Goal: Information Seeking & Learning: Learn about a topic

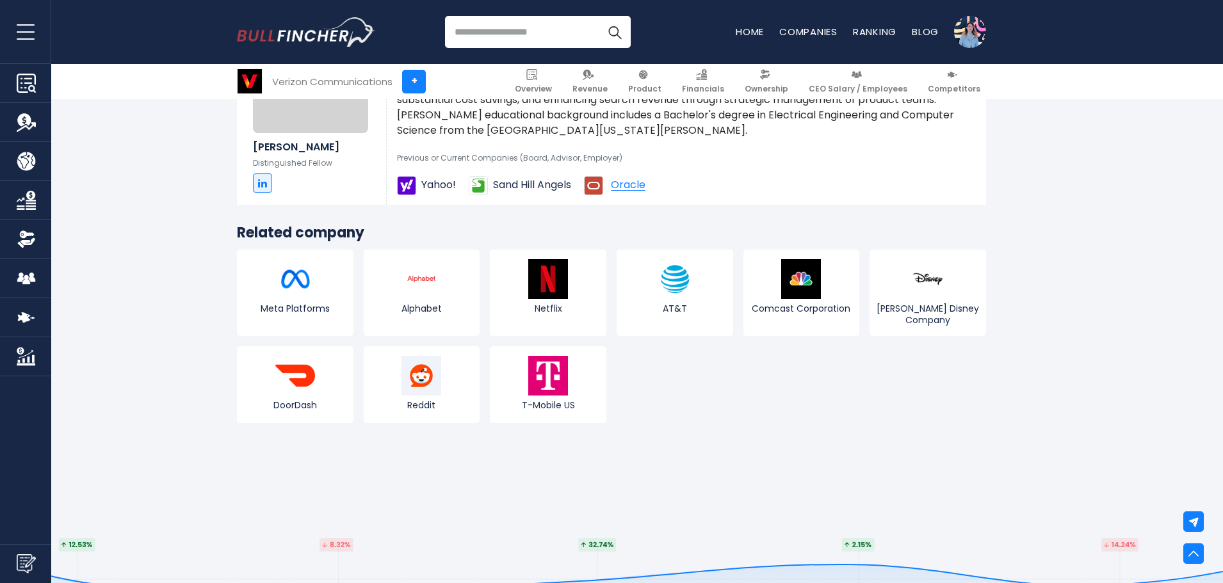
scroll to position [4417, 0]
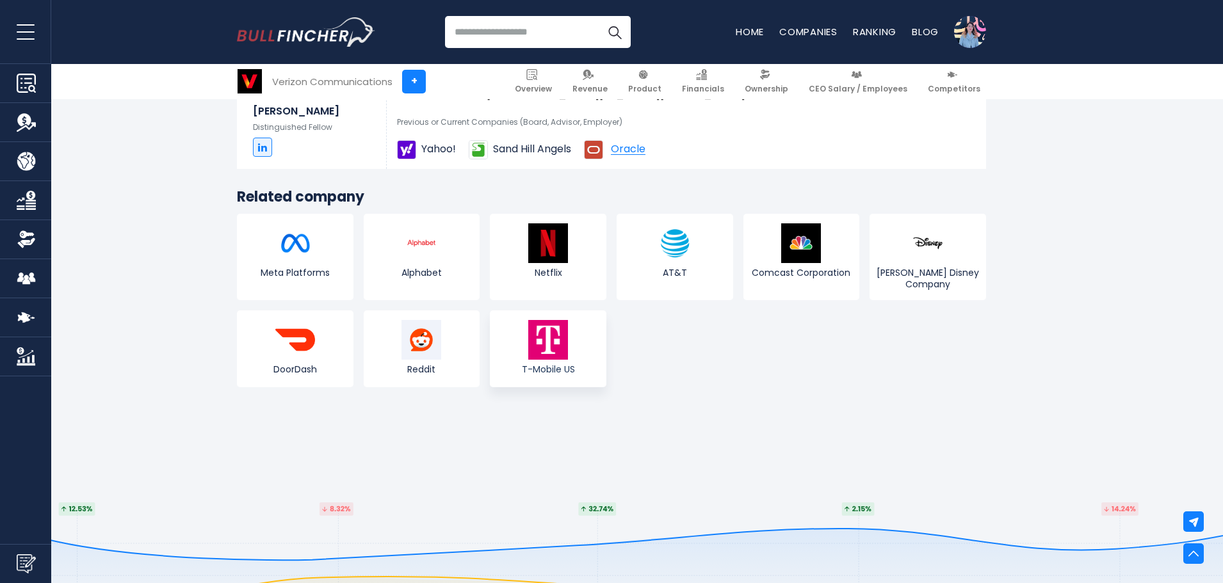
click at [554, 328] on img at bounding box center [548, 340] width 40 height 40
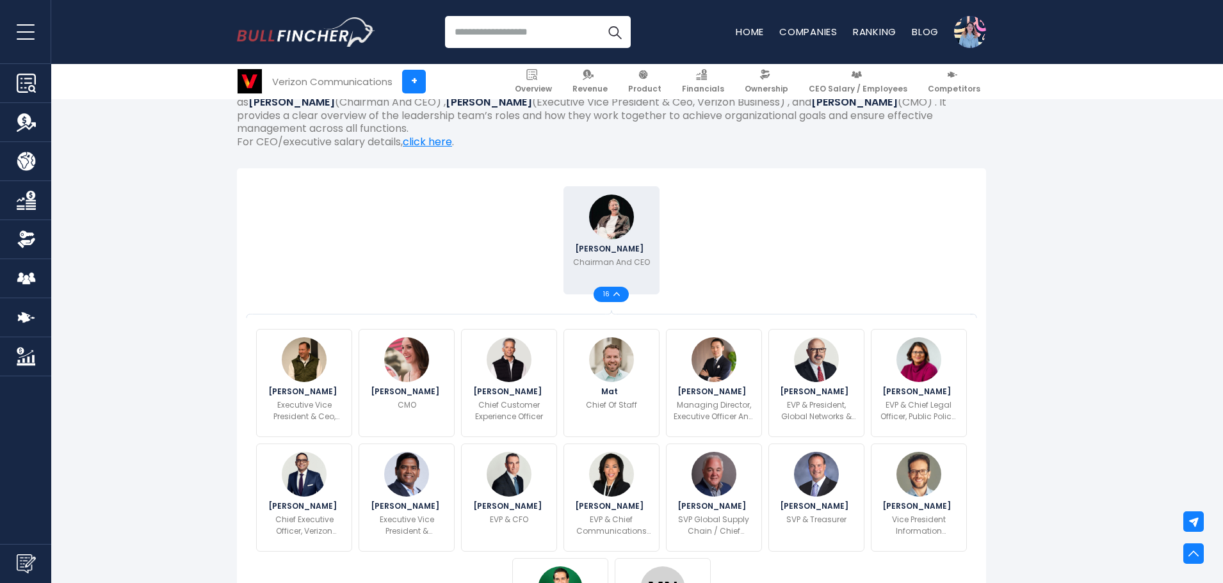
scroll to position [320, 0]
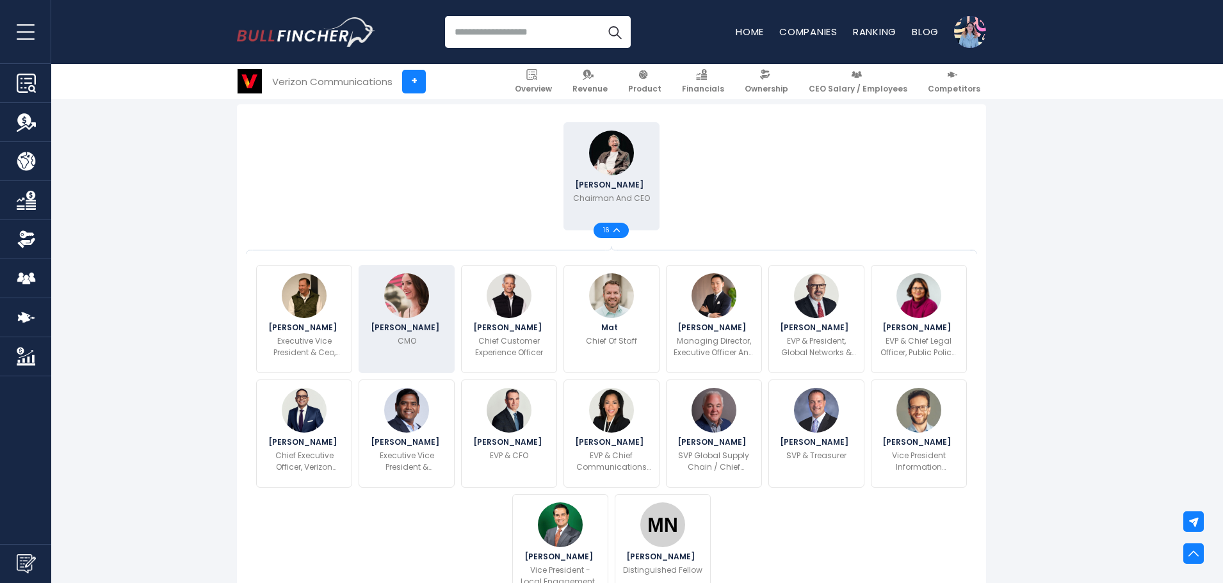
click at [392, 312] on img at bounding box center [406, 295] width 45 height 45
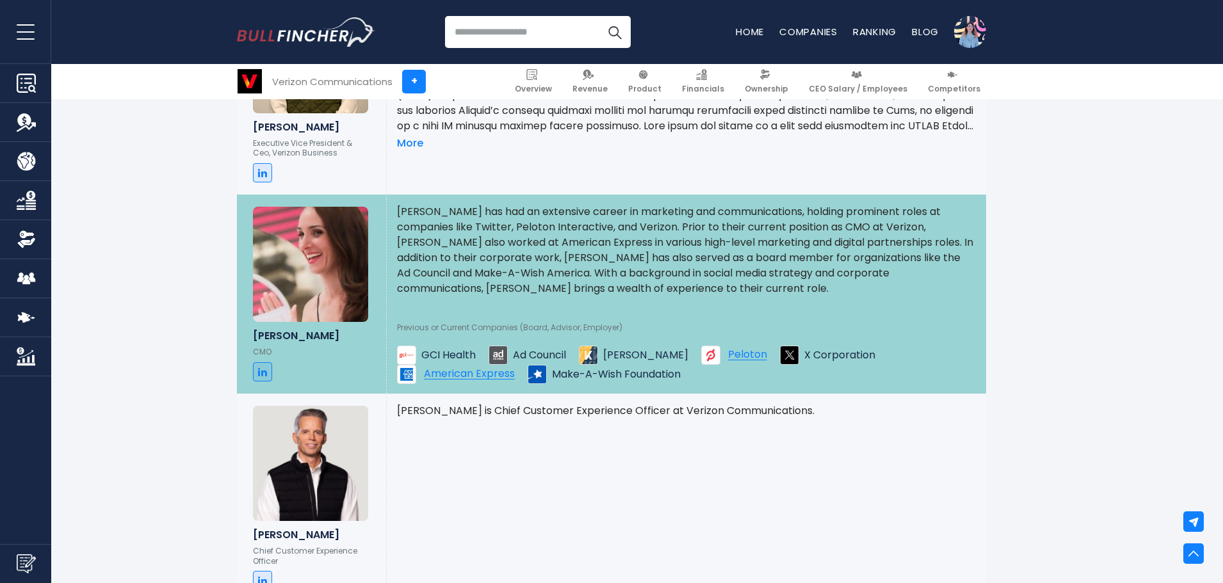
scroll to position [1259, 0]
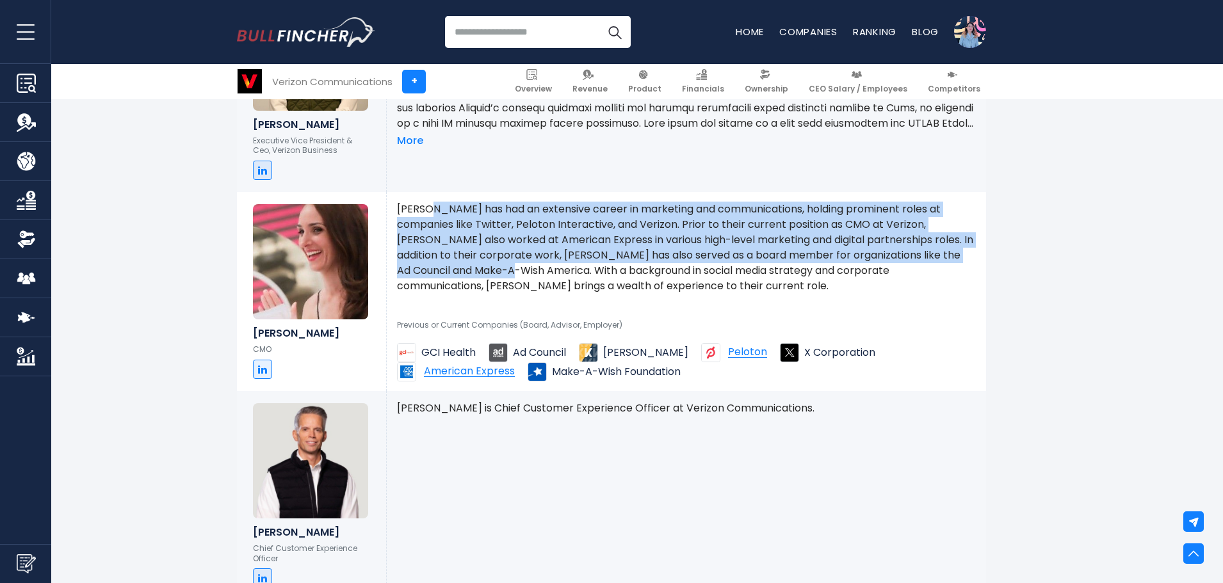
drag, startPoint x: 426, startPoint y: 212, endPoint x: 480, endPoint y: 267, distance: 77.4
click at [480, 267] on p "Leslie Berland has had an extensive career in marketing and communications, hol…" at bounding box center [686, 248] width 579 height 92
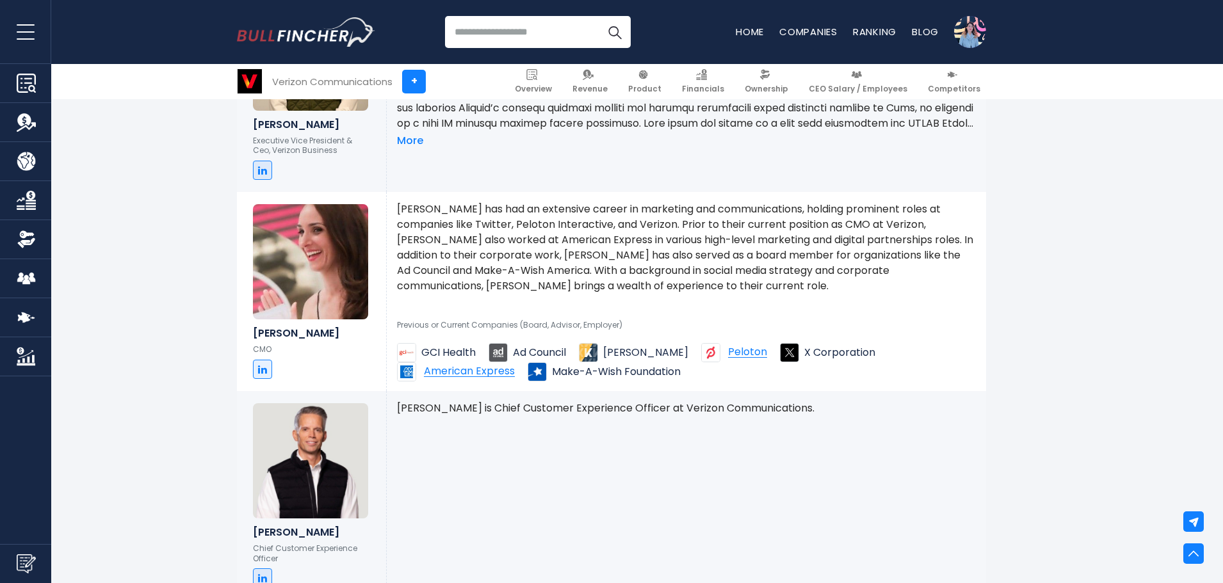
click at [478, 279] on p "Leslie Berland has had an extensive career in marketing and communications, hol…" at bounding box center [686, 248] width 579 height 92
click at [257, 370] on link at bounding box center [262, 369] width 19 height 19
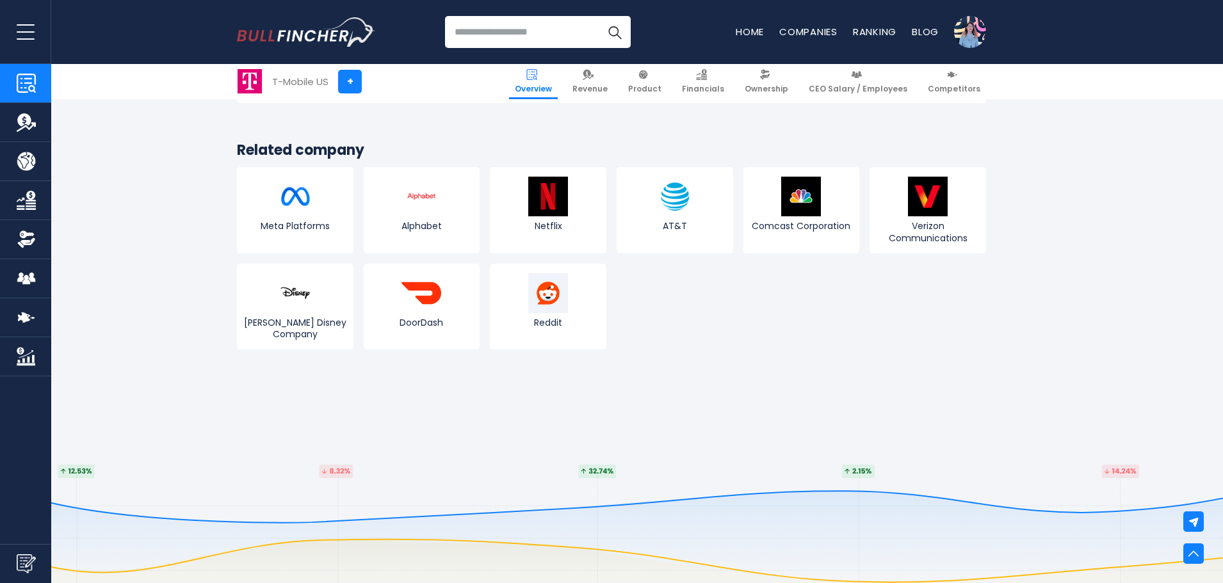
scroll to position [4802, 0]
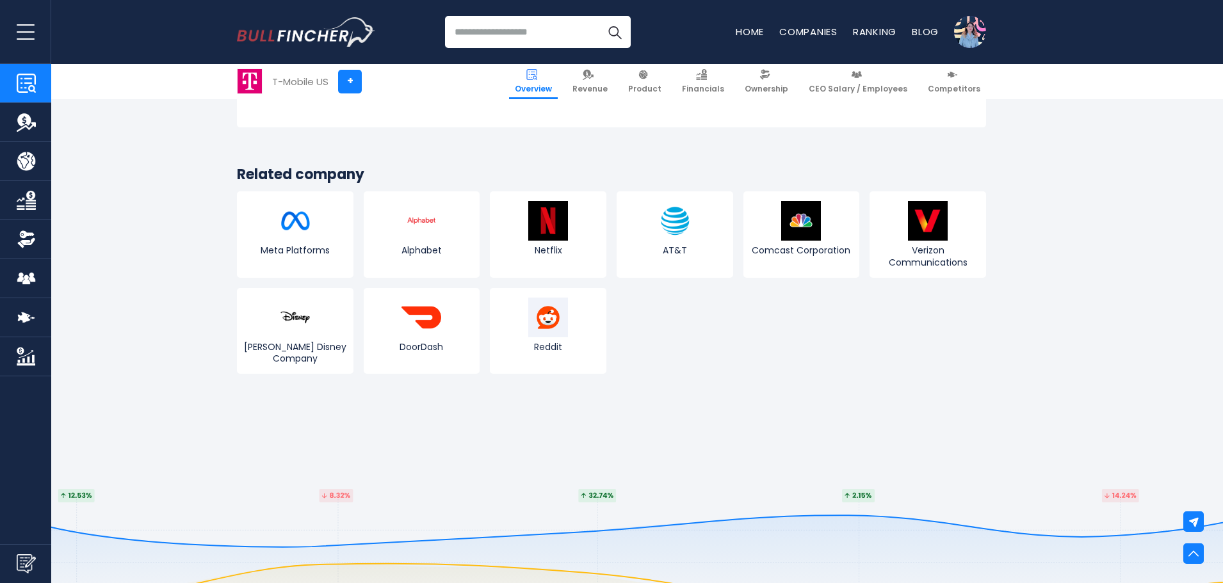
click at [30, 282] on img "Company Employees" at bounding box center [26, 278] width 19 height 19
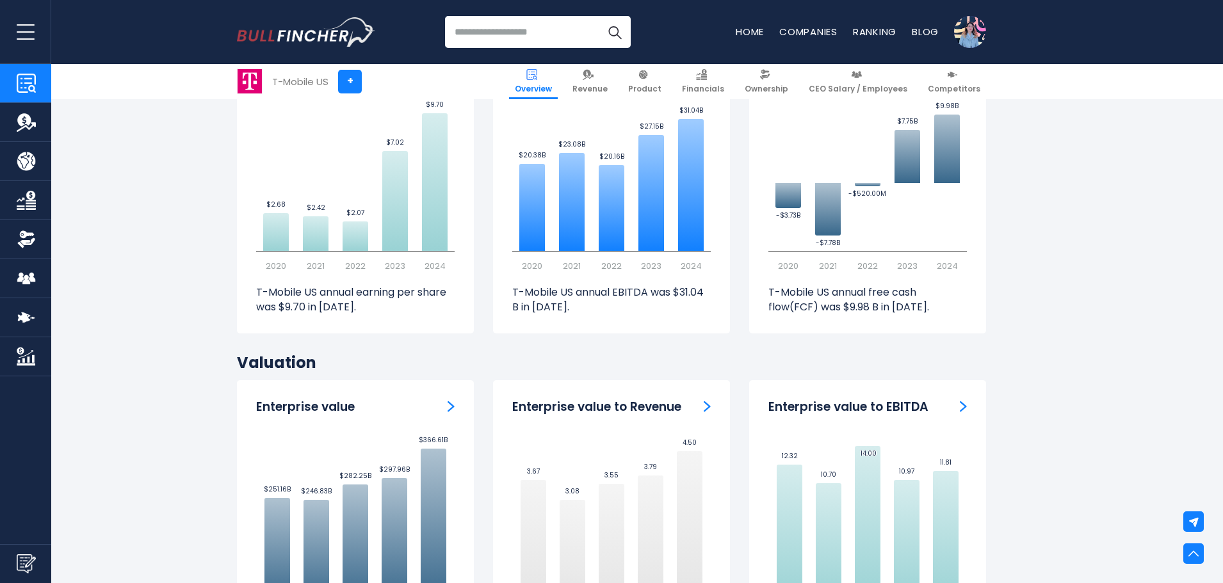
scroll to position [3393, 0]
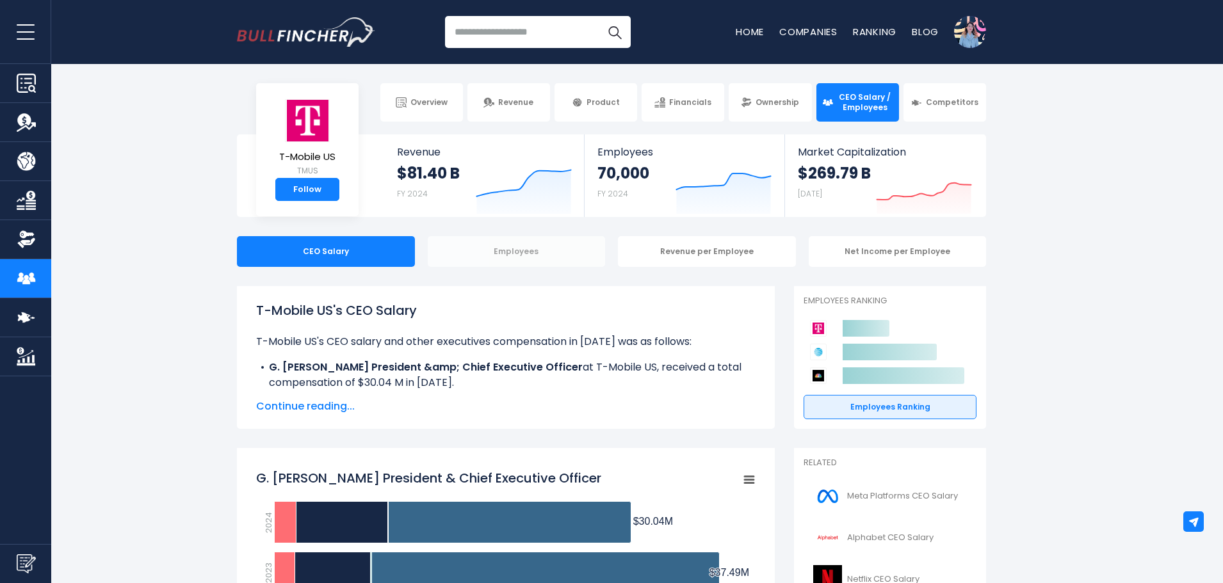
drag, startPoint x: 0, startPoint y: 0, endPoint x: 501, endPoint y: 254, distance: 561.2
click at [501, 254] on div "Employees" at bounding box center [517, 251] width 178 height 31
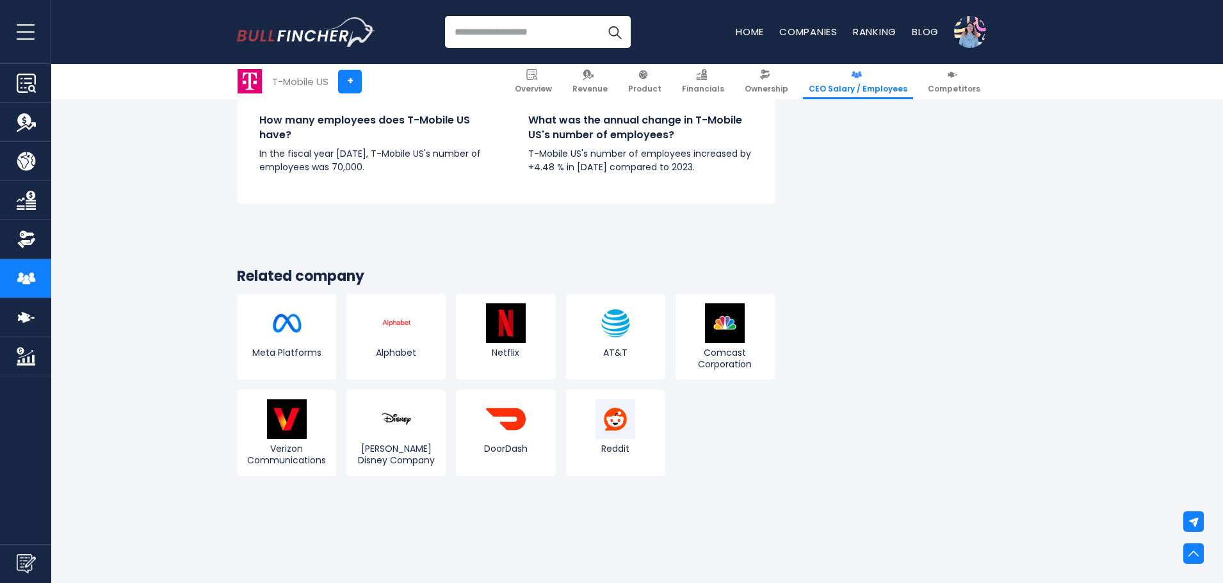
scroll to position [1793, 0]
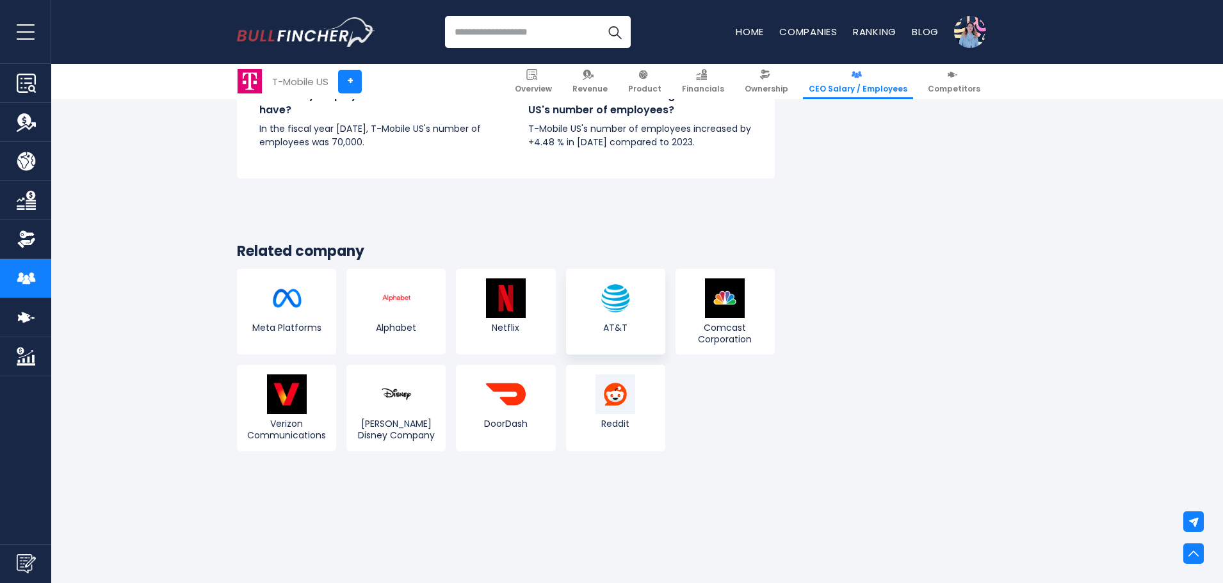
click at [623, 302] on img at bounding box center [615, 298] width 40 height 40
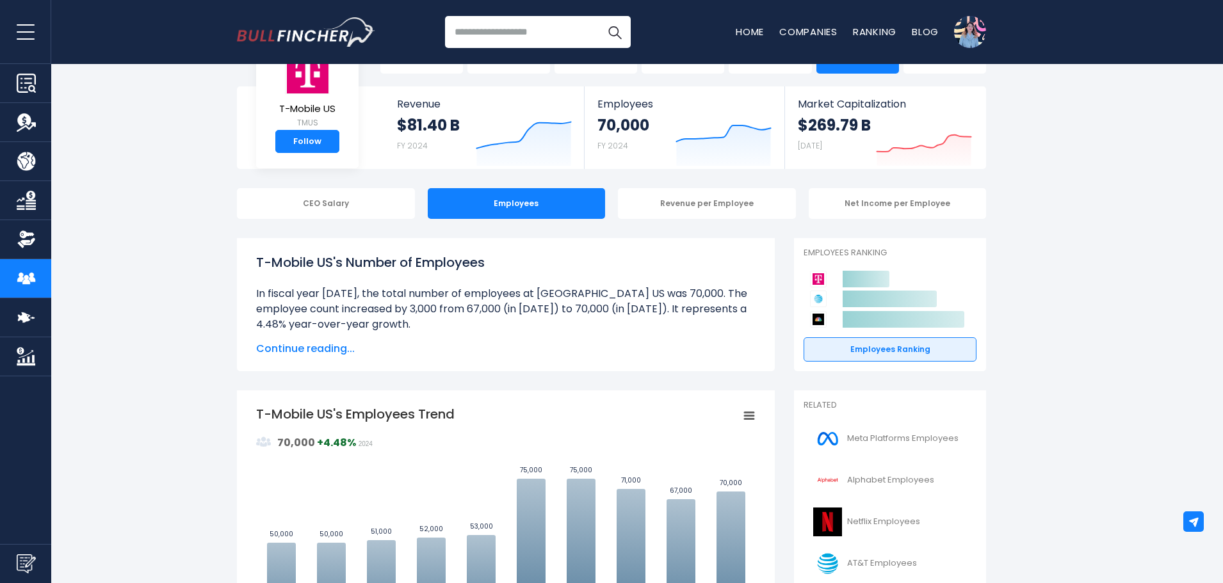
scroll to position [0, 0]
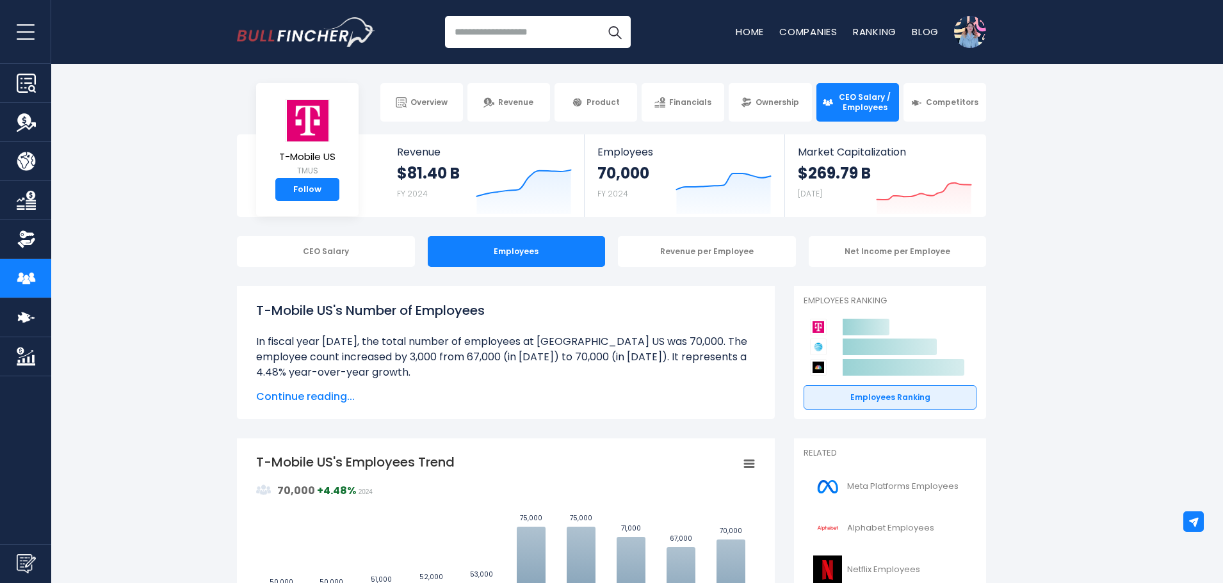
click at [517, 37] on input "search" at bounding box center [538, 32] width 186 height 32
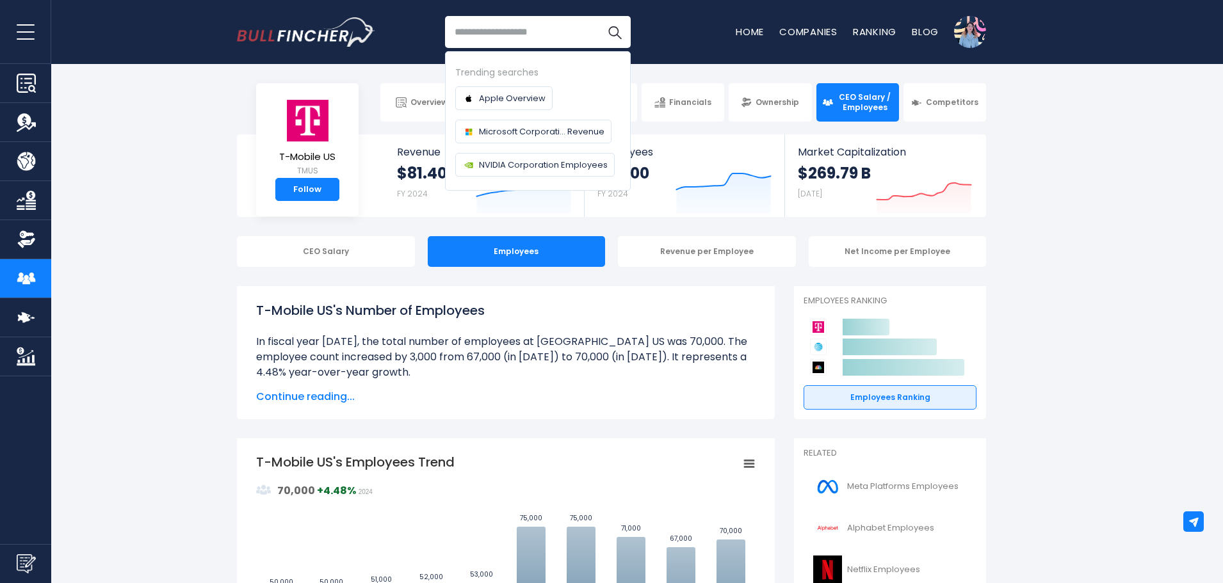
paste input "**********"
type input "**********"
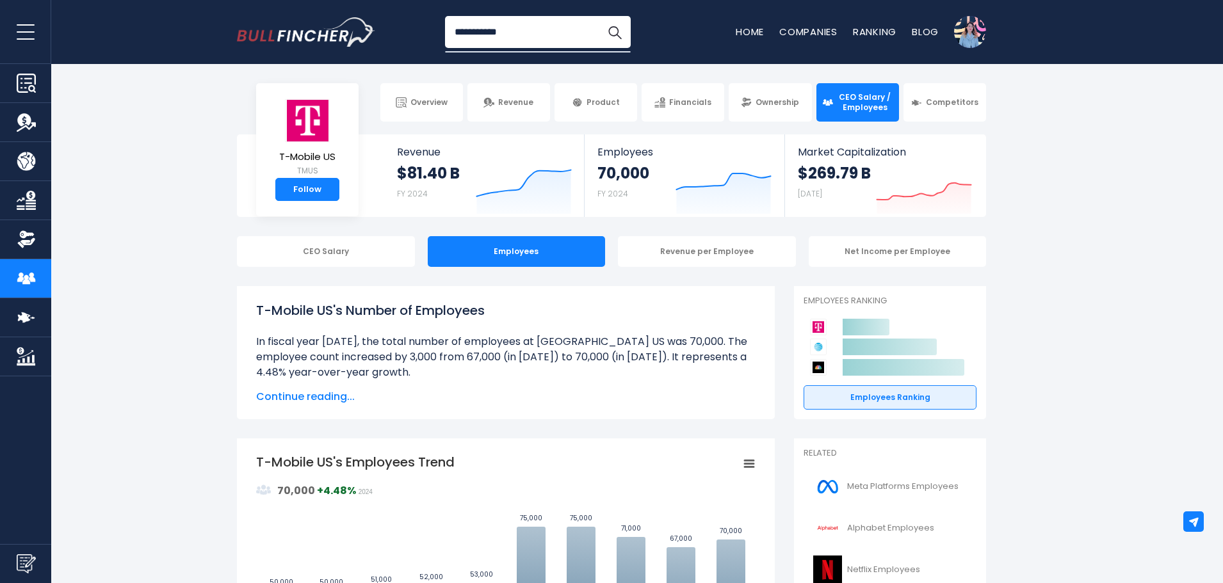
drag, startPoint x: 511, startPoint y: 33, endPoint x: 419, endPoint y: 35, distance: 92.2
click at [419, 35] on div "**********" at bounding box center [611, 32] width 749 height 64
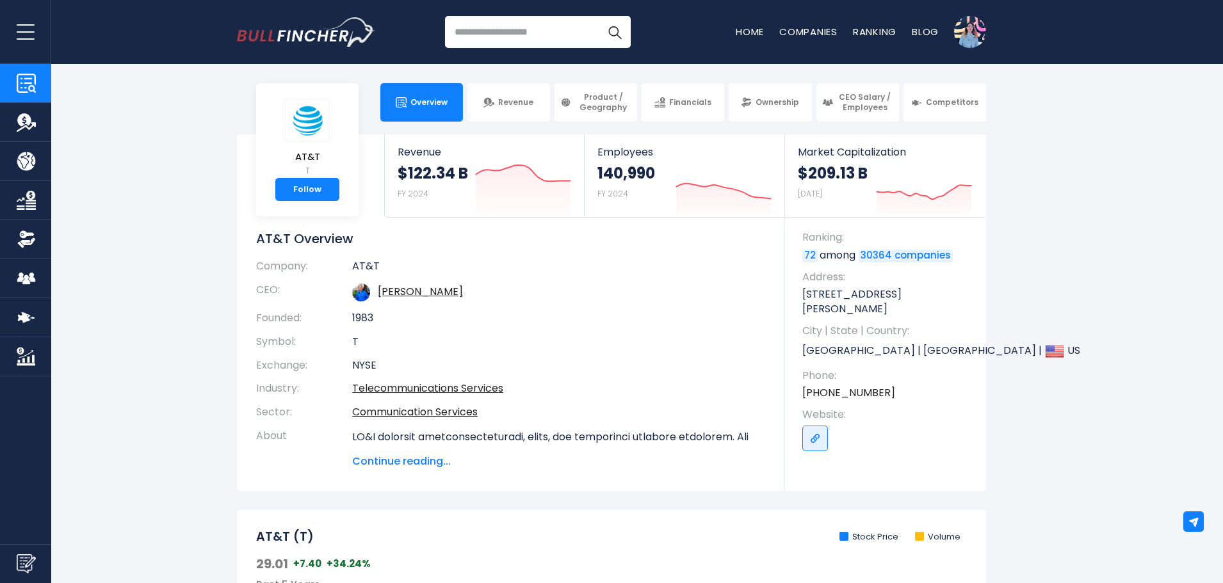
click at [29, 274] on img "Company Employees" at bounding box center [26, 278] width 19 height 19
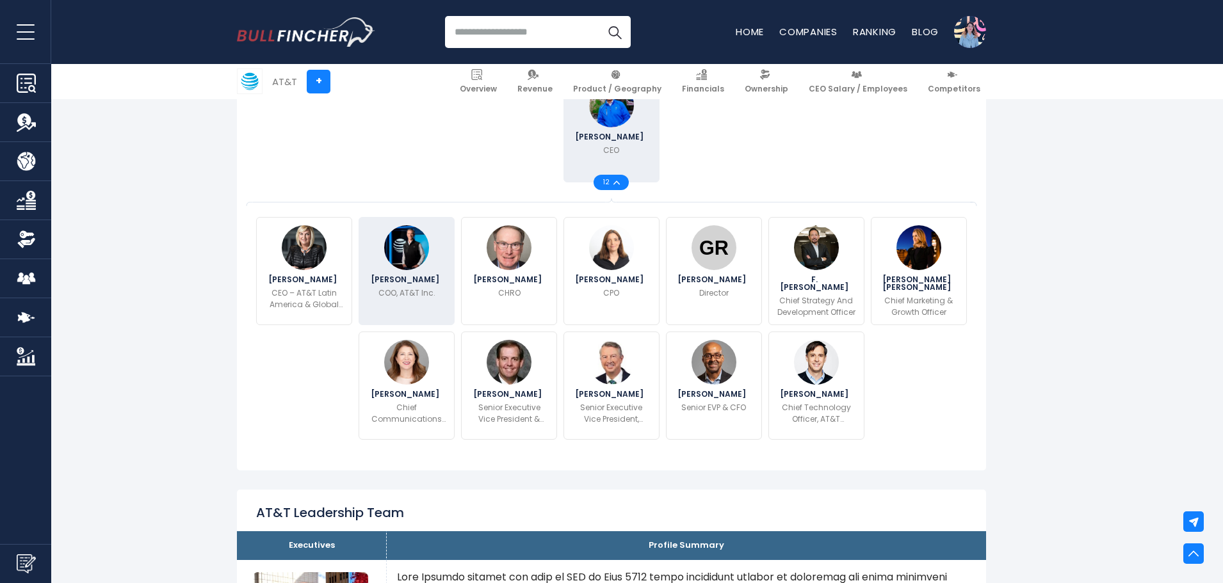
scroll to position [384, 0]
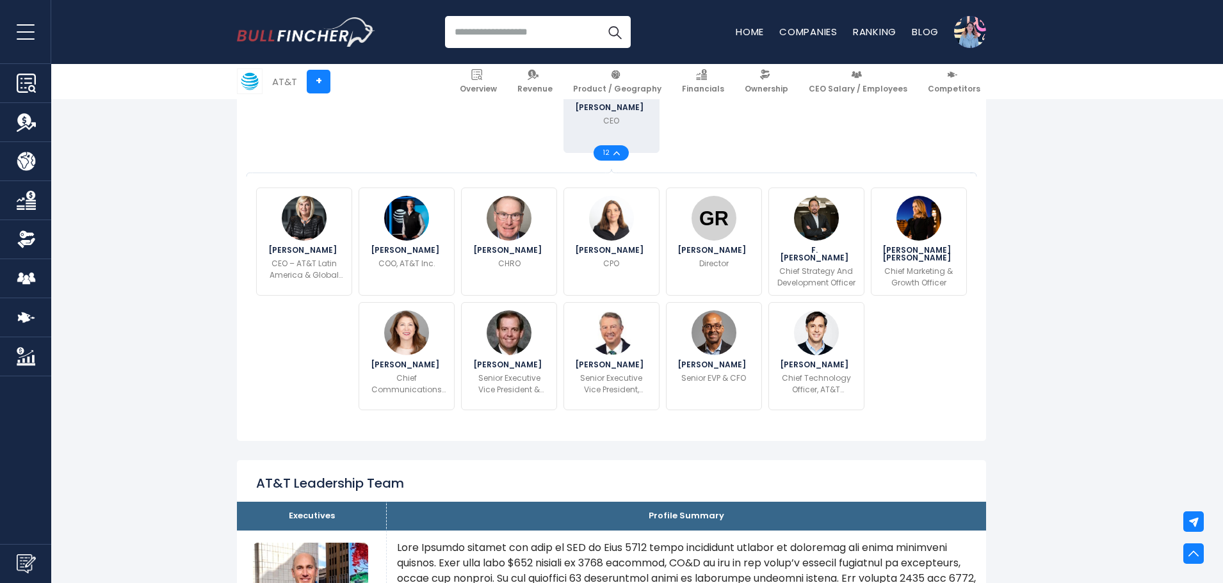
click at [538, 33] on input "search" at bounding box center [538, 32] width 186 height 32
type input "**********"
drag, startPoint x: 560, startPoint y: 36, endPoint x: 145, endPoint y: 34, distance: 414.2
click at [145, 34] on header "Overview Revenue Product / Geography Ratios" at bounding box center [611, 32] width 1223 height 64
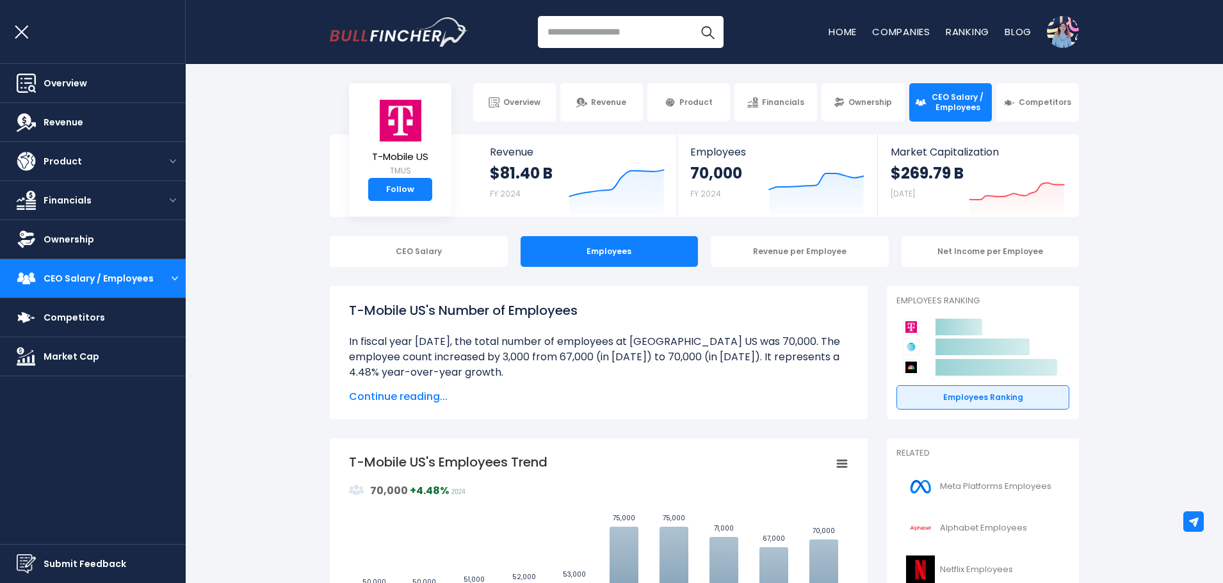
click at [30, 35] on button "open menu" at bounding box center [25, 31] width 51 height 63
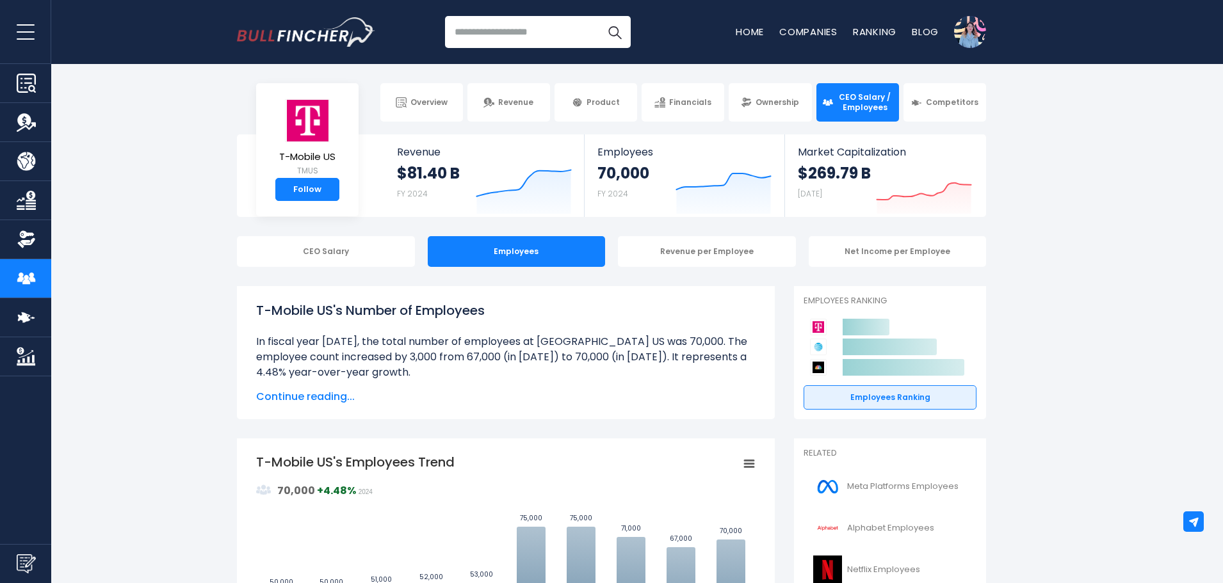
click at [513, 41] on input "search" at bounding box center [538, 32] width 186 height 32
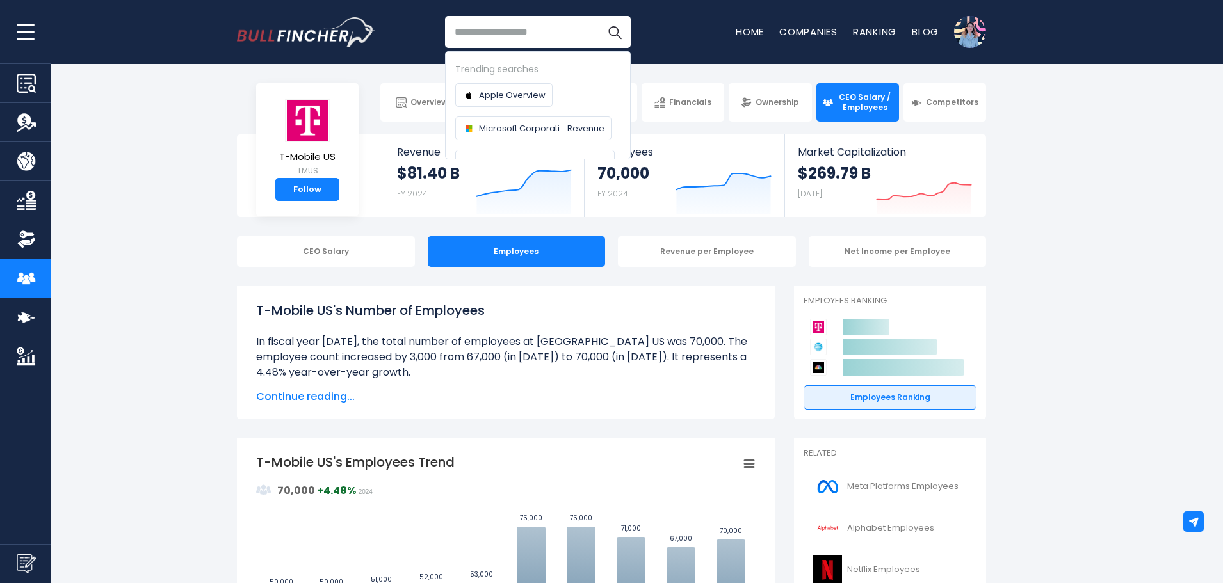
paste input "**********"
type input "**********"
click at [599, 16] on button "Search" at bounding box center [615, 32] width 32 height 32
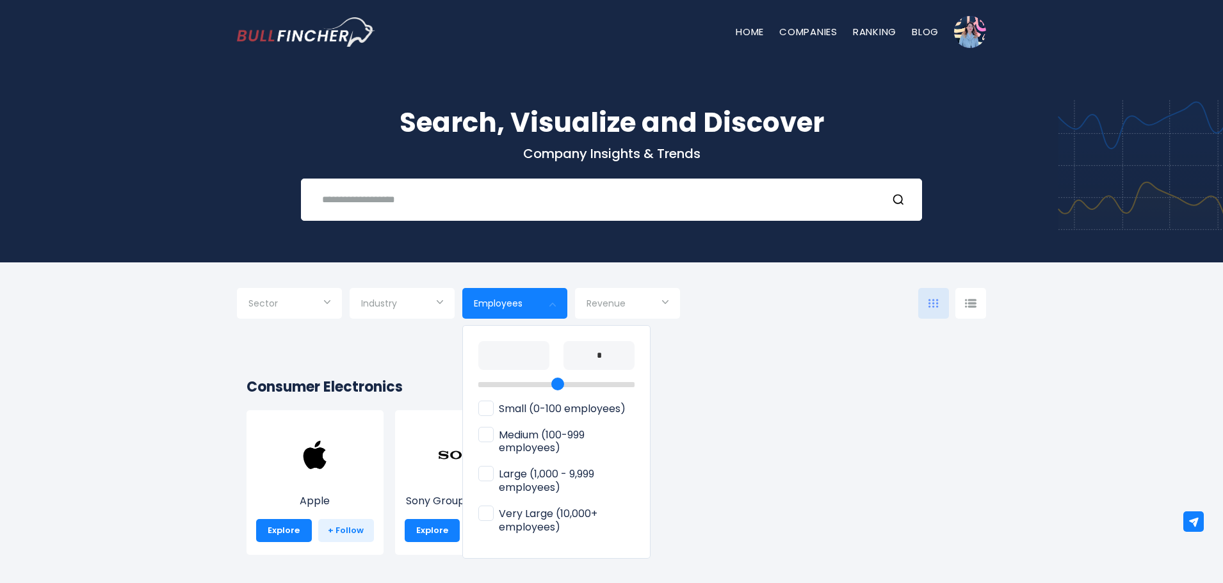
click at [854, 412] on div at bounding box center [611, 291] width 1223 height 583
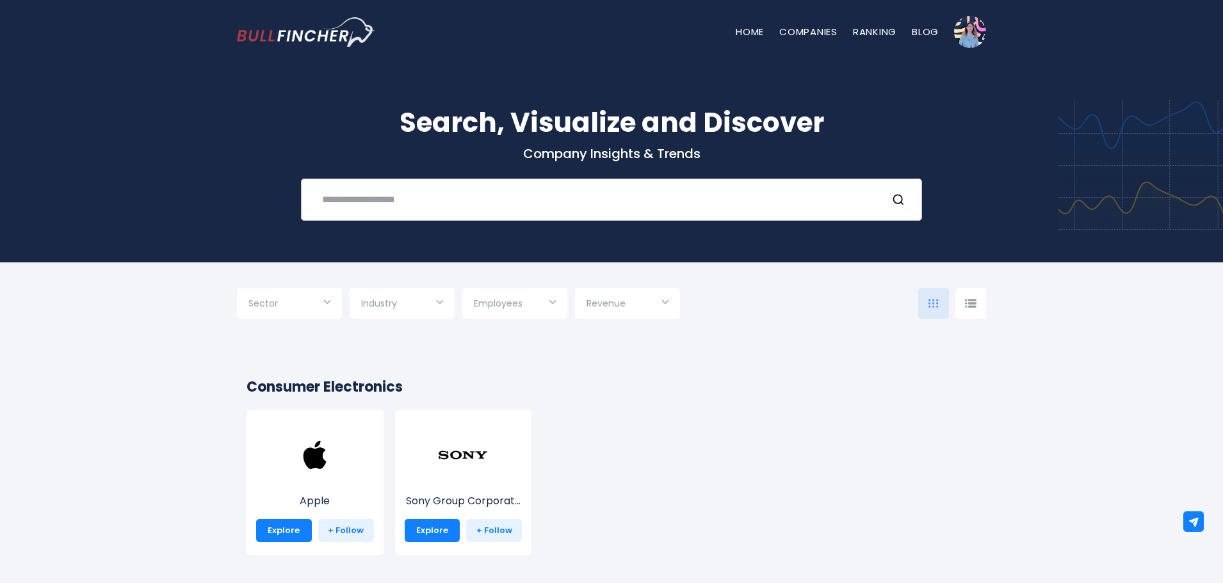
click at [524, 195] on input "text" at bounding box center [595, 200] width 562 height 24
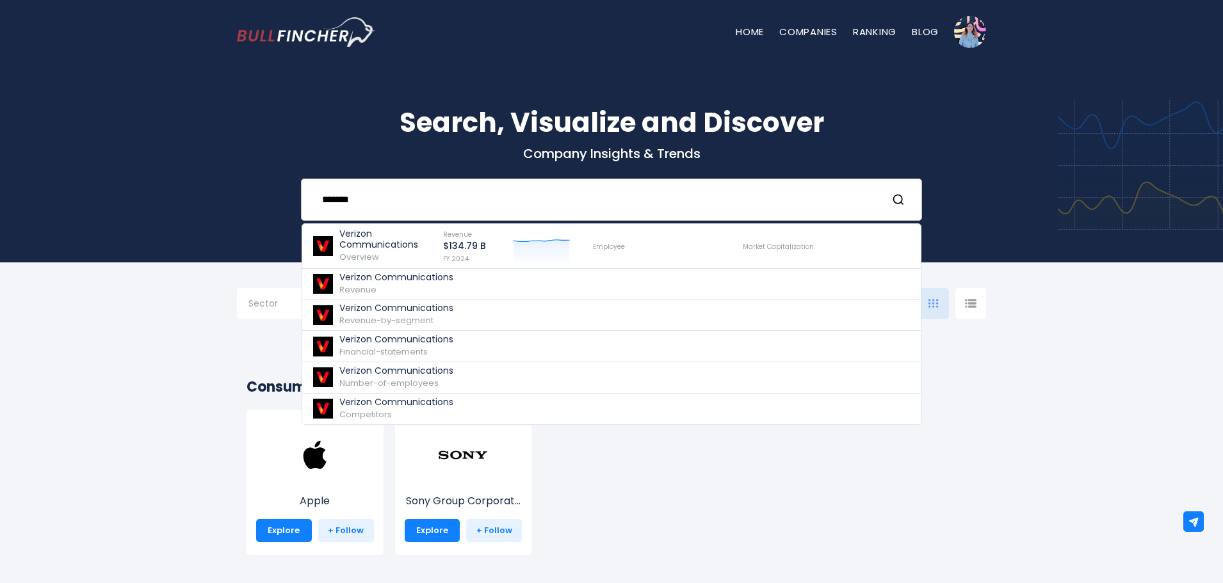
type input "*******"
click at [389, 194] on input "*******" at bounding box center [595, 200] width 562 height 24
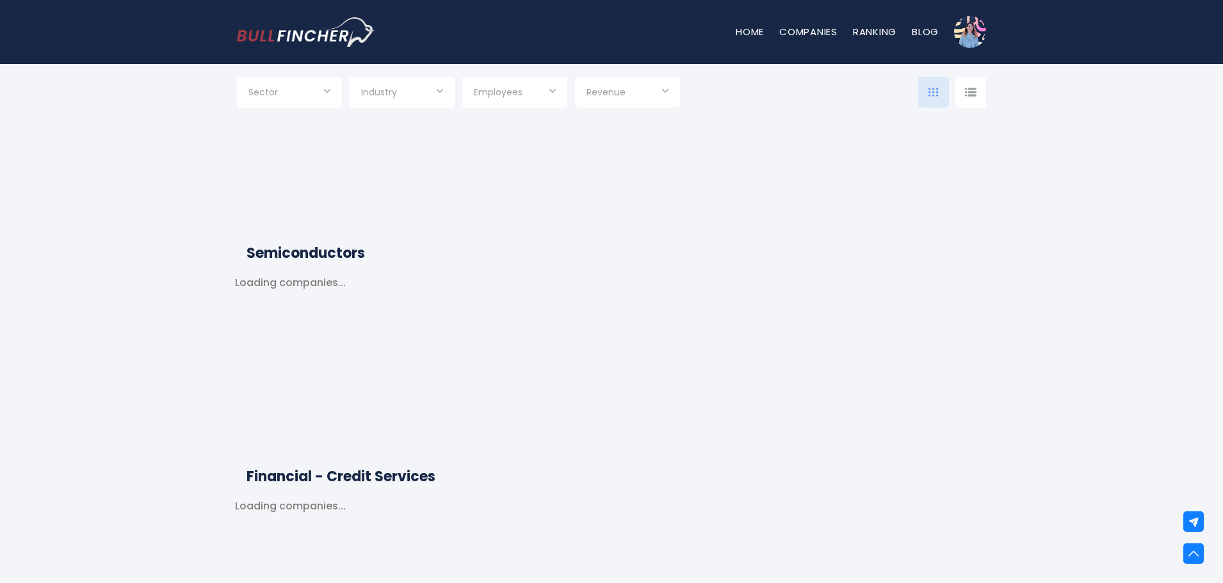
scroll to position [1729, 0]
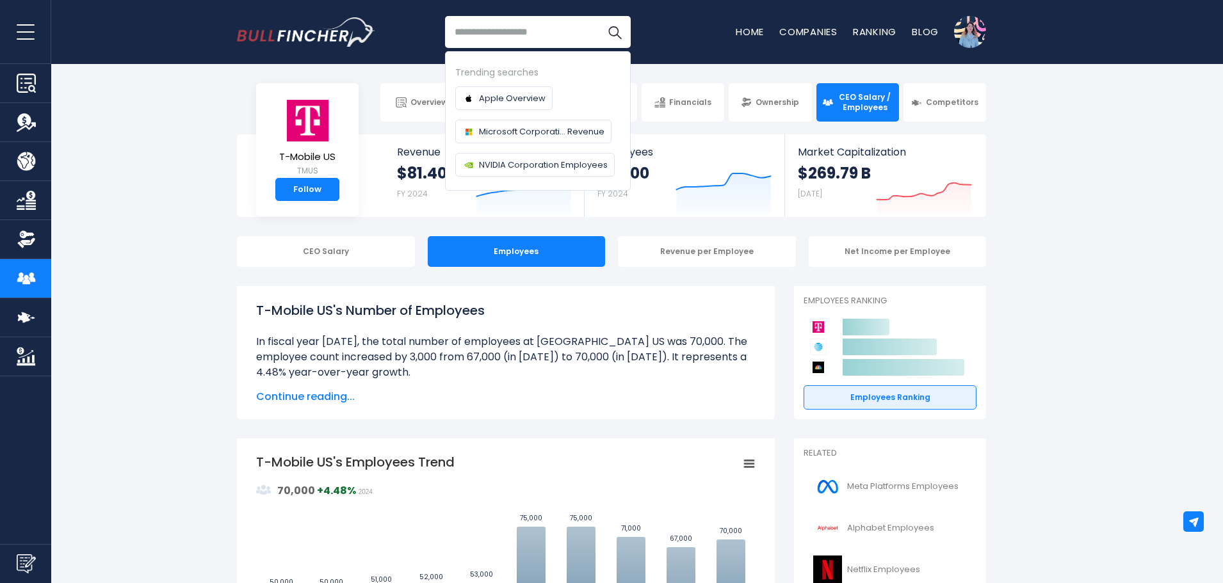
drag, startPoint x: 0, startPoint y: 0, endPoint x: 396, endPoint y: 289, distance: 489.8
click at [396, 289] on div "T-Mobile US's Number of Employees Over the past 10 years (2015-2024): The highe…" at bounding box center [506, 352] width 538 height 133
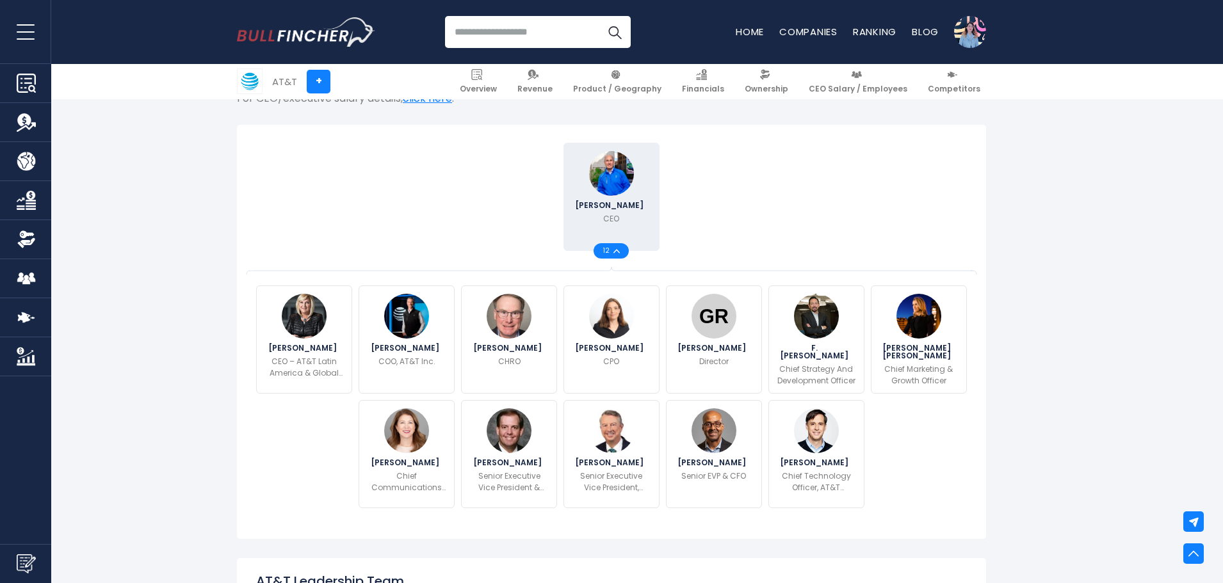
scroll to position [256, 0]
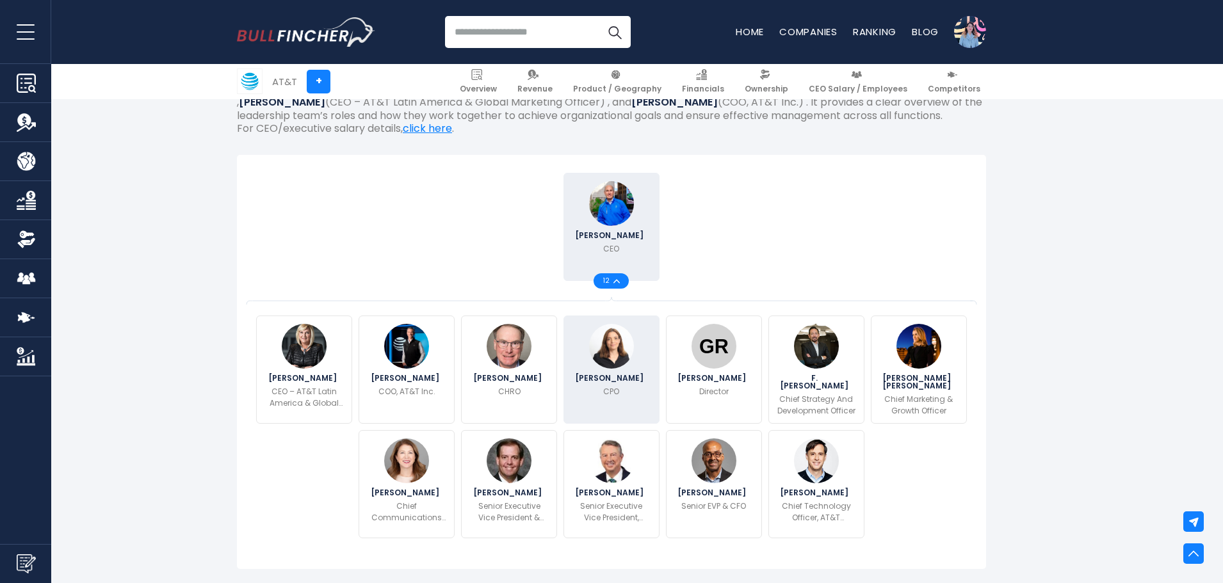
click at [611, 375] on span "[PERSON_NAME]" at bounding box center [611, 379] width 72 height 8
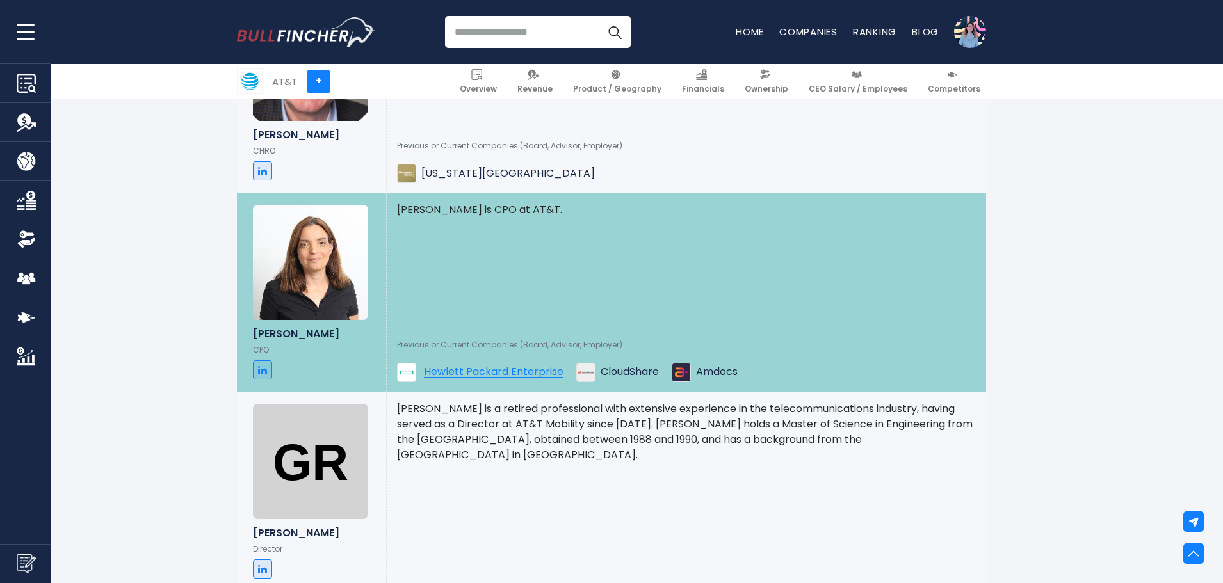
scroll to position [1510, 0]
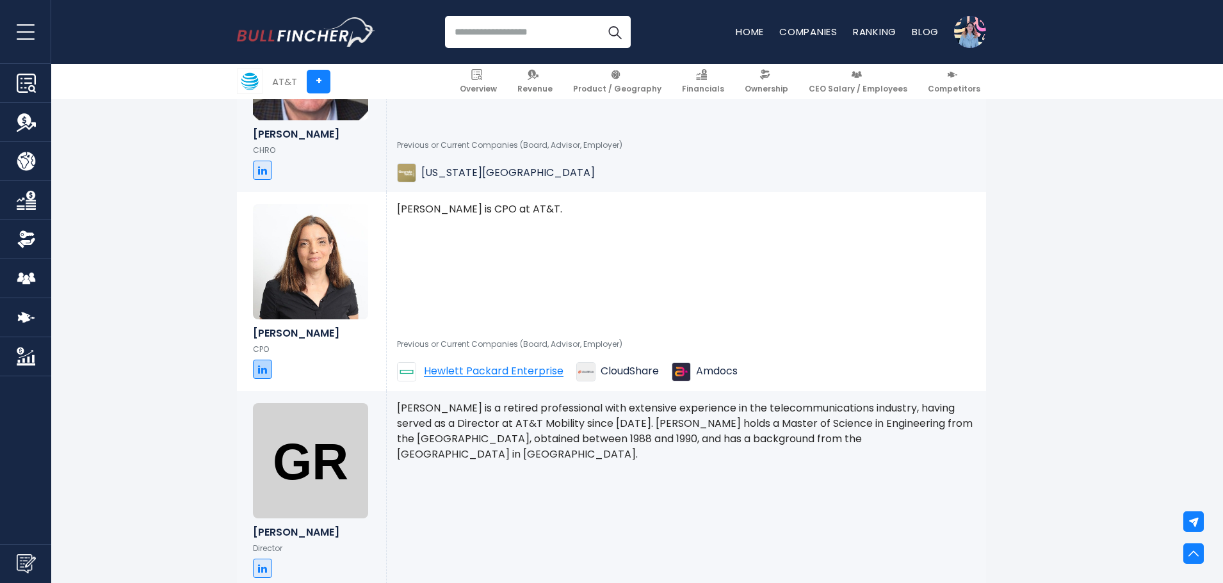
click at [261, 375] on link at bounding box center [262, 369] width 19 height 19
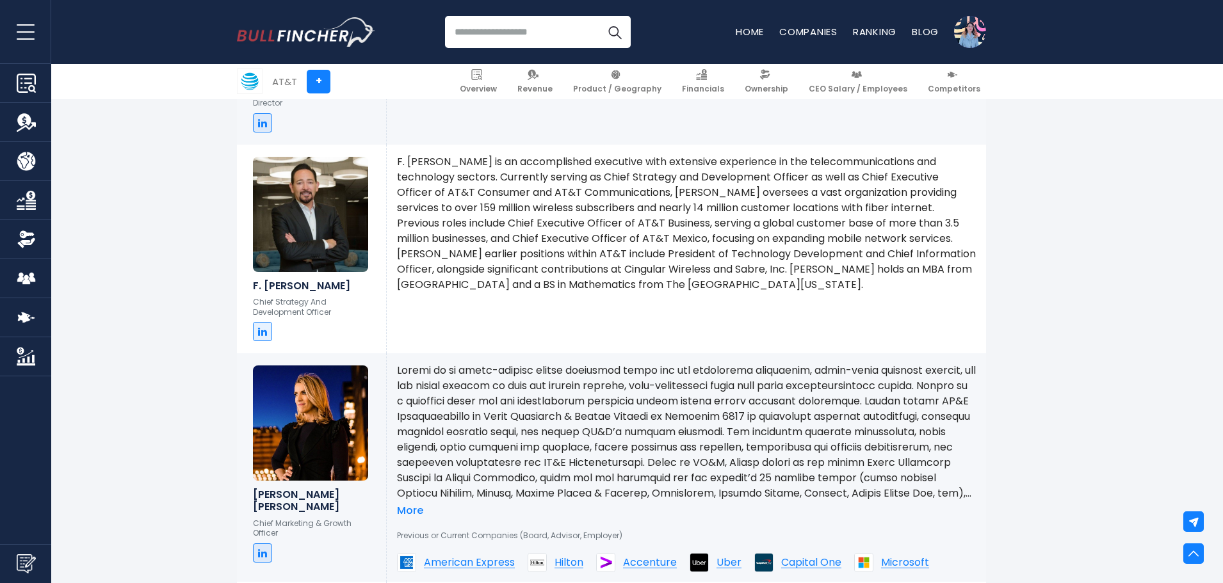
scroll to position [2003, 0]
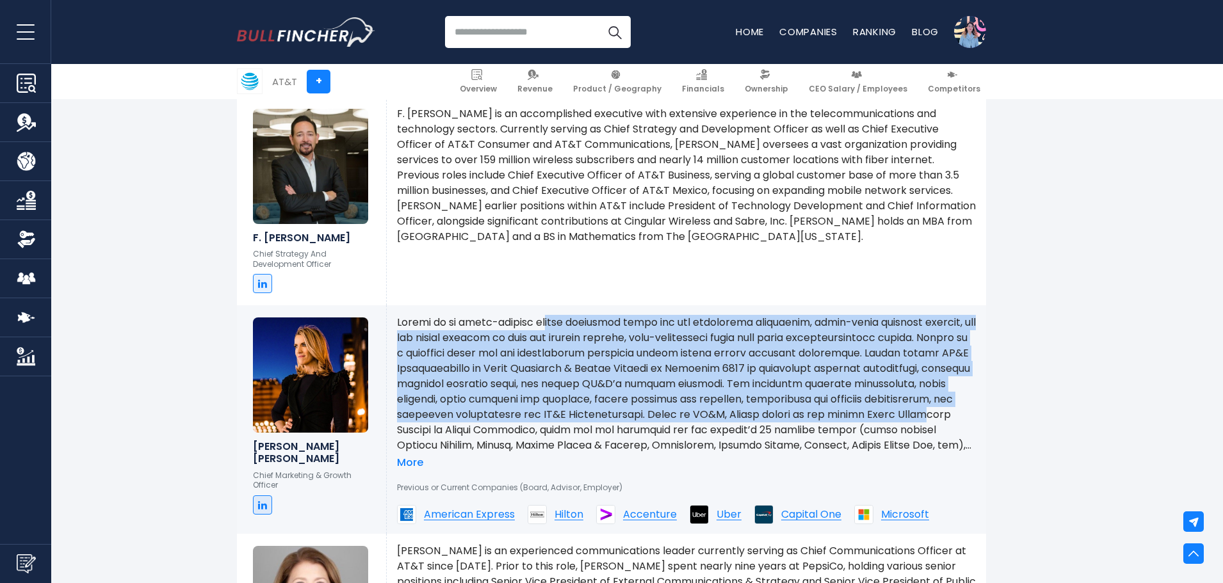
drag, startPoint x: 549, startPoint y: 325, endPoint x: 490, endPoint y: 428, distance: 118.5
click at [490, 428] on p at bounding box center [686, 384] width 579 height 138
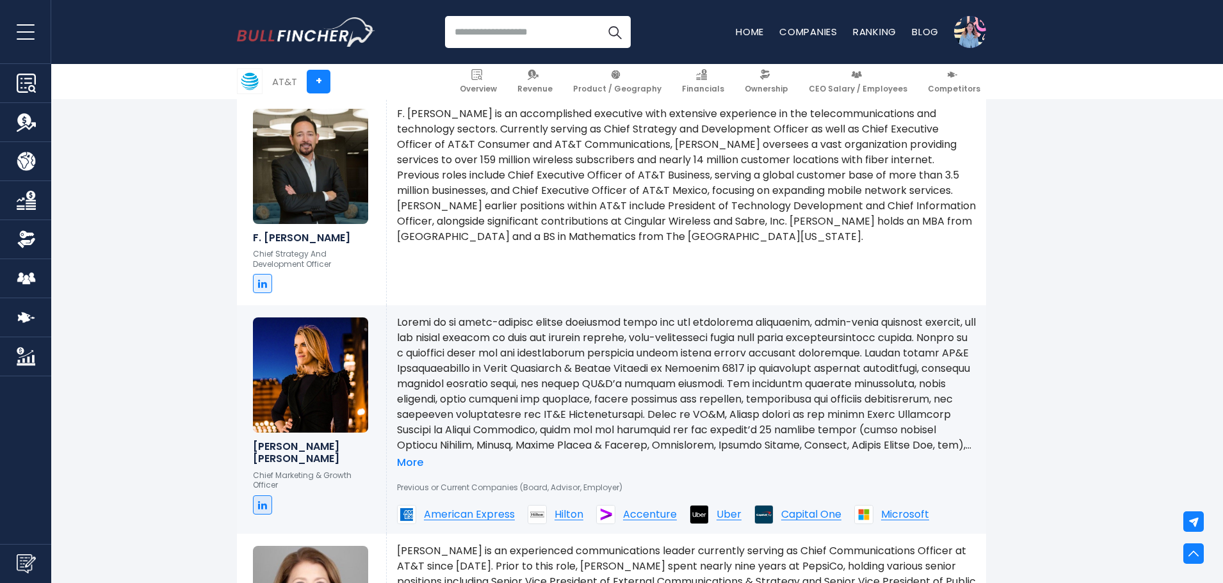
click at [683, 430] on p at bounding box center [686, 384] width 579 height 138
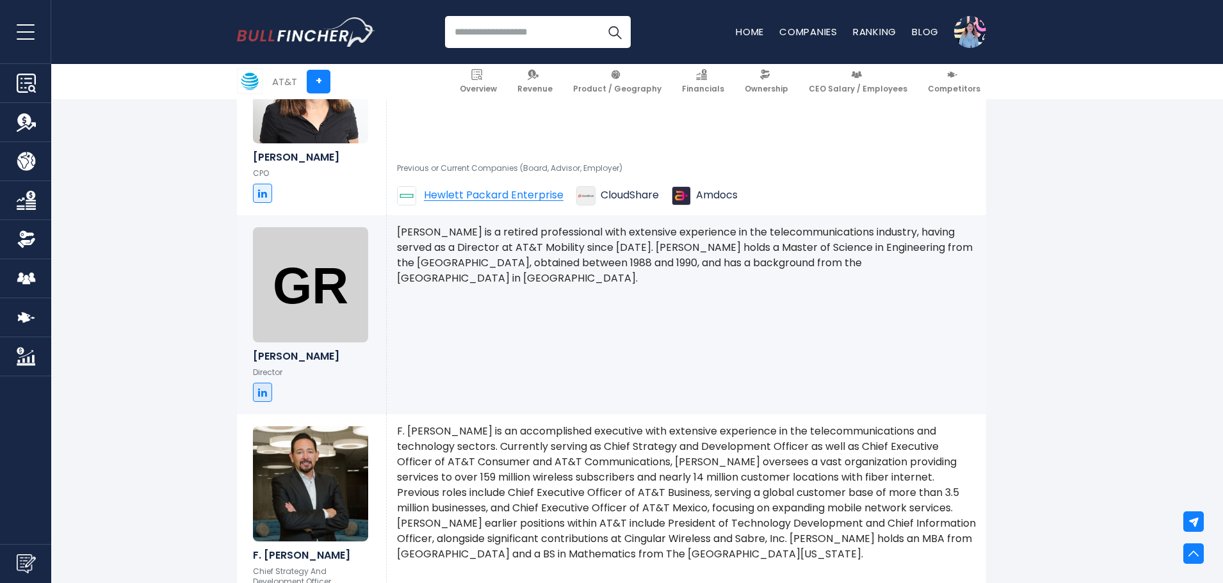
scroll to position [1683, 0]
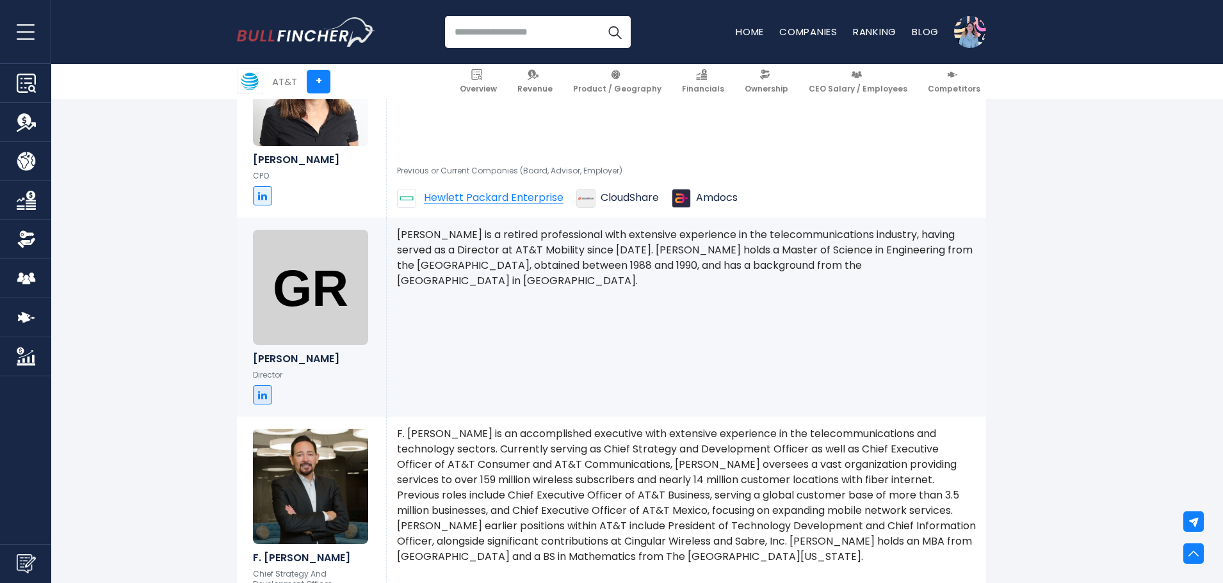
click at [484, 39] on input "search" at bounding box center [538, 32] width 186 height 32
type input "******"
